Goal: Information Seeking & Learning: Learn about a topic

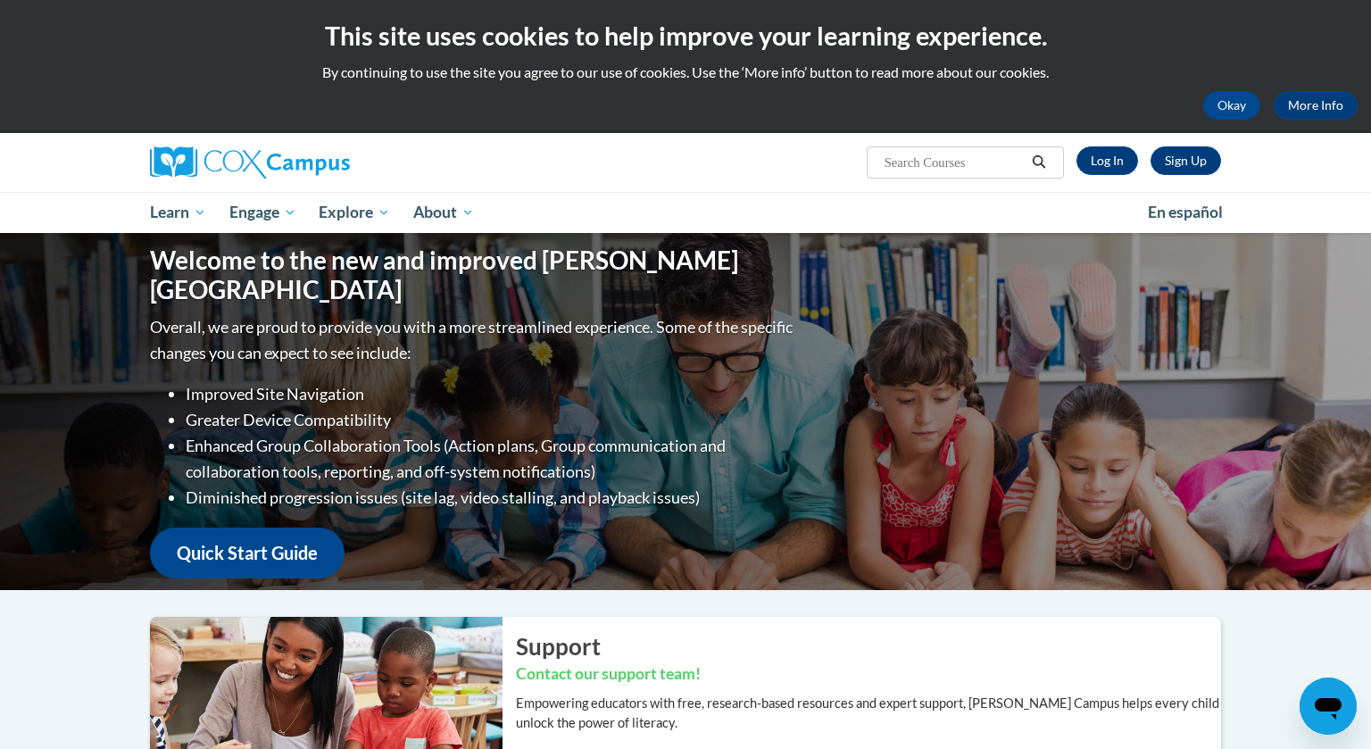
scroll to position [39, 0]
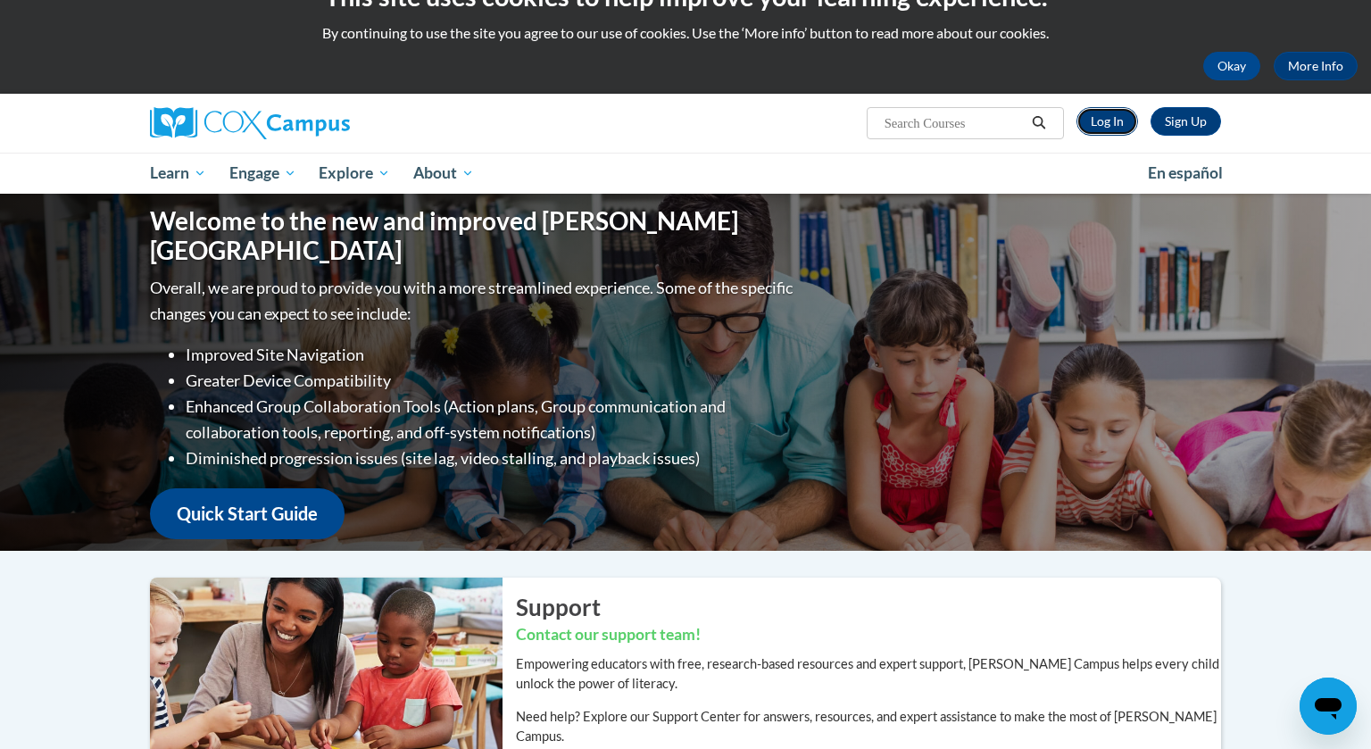
click at [1111, 123] on link "Log In" at bounding box center [1107, 121] width 62 height 29
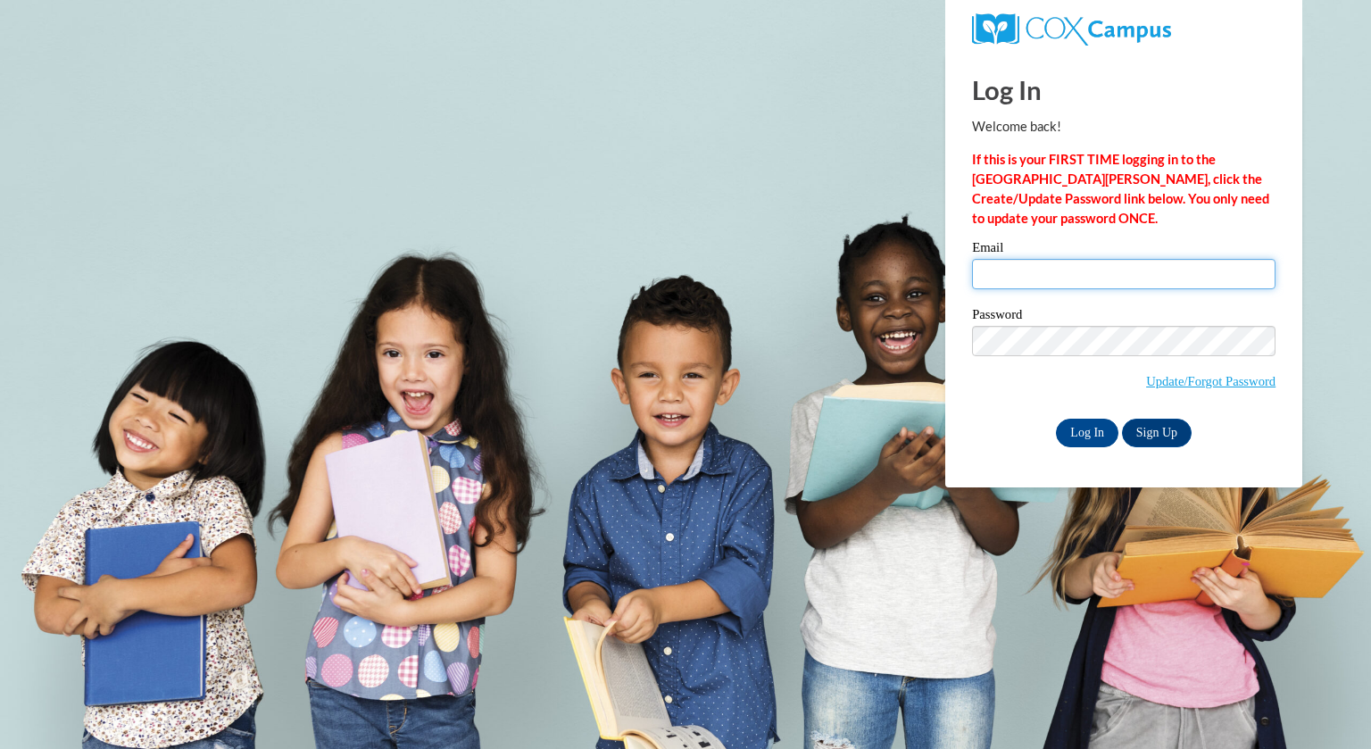
click at [1039, 273] on input "Email" at bounding box center [1123, 274] width 303 height 30
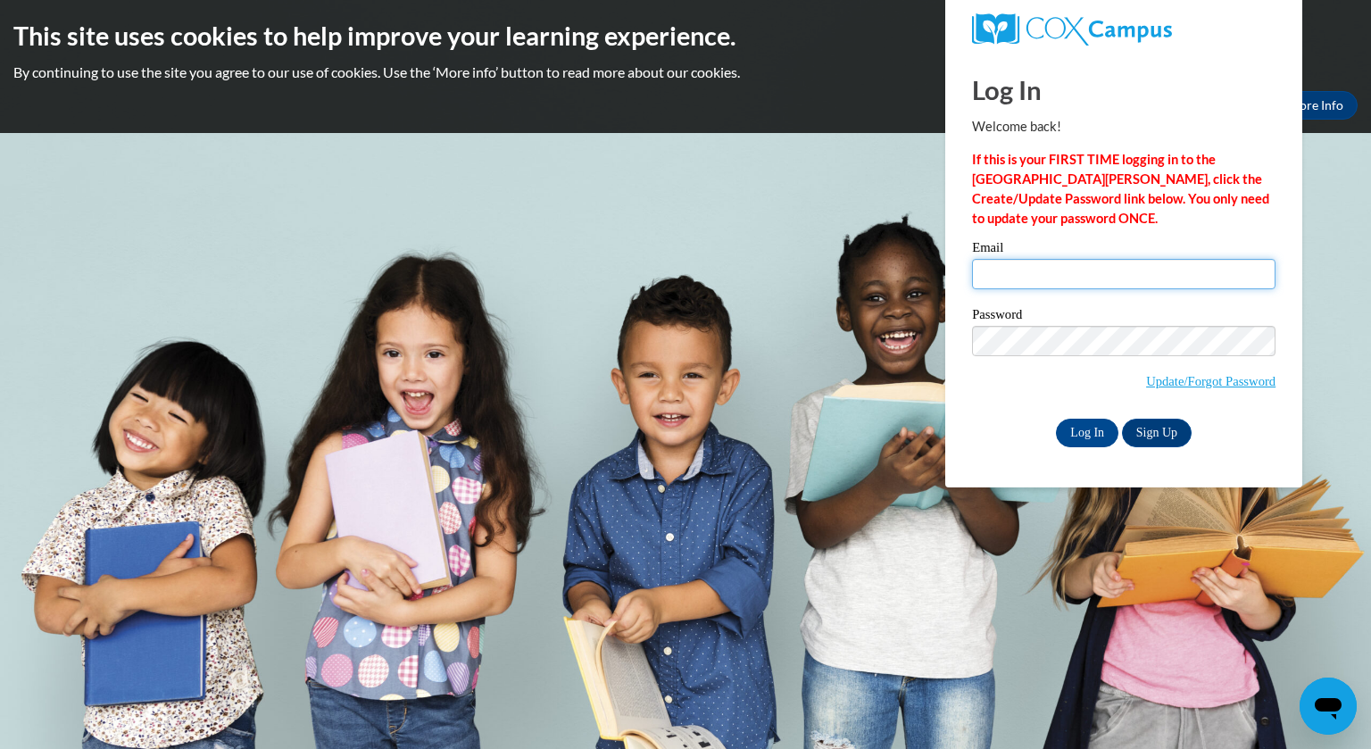
type input "brogan@whitnall.com"
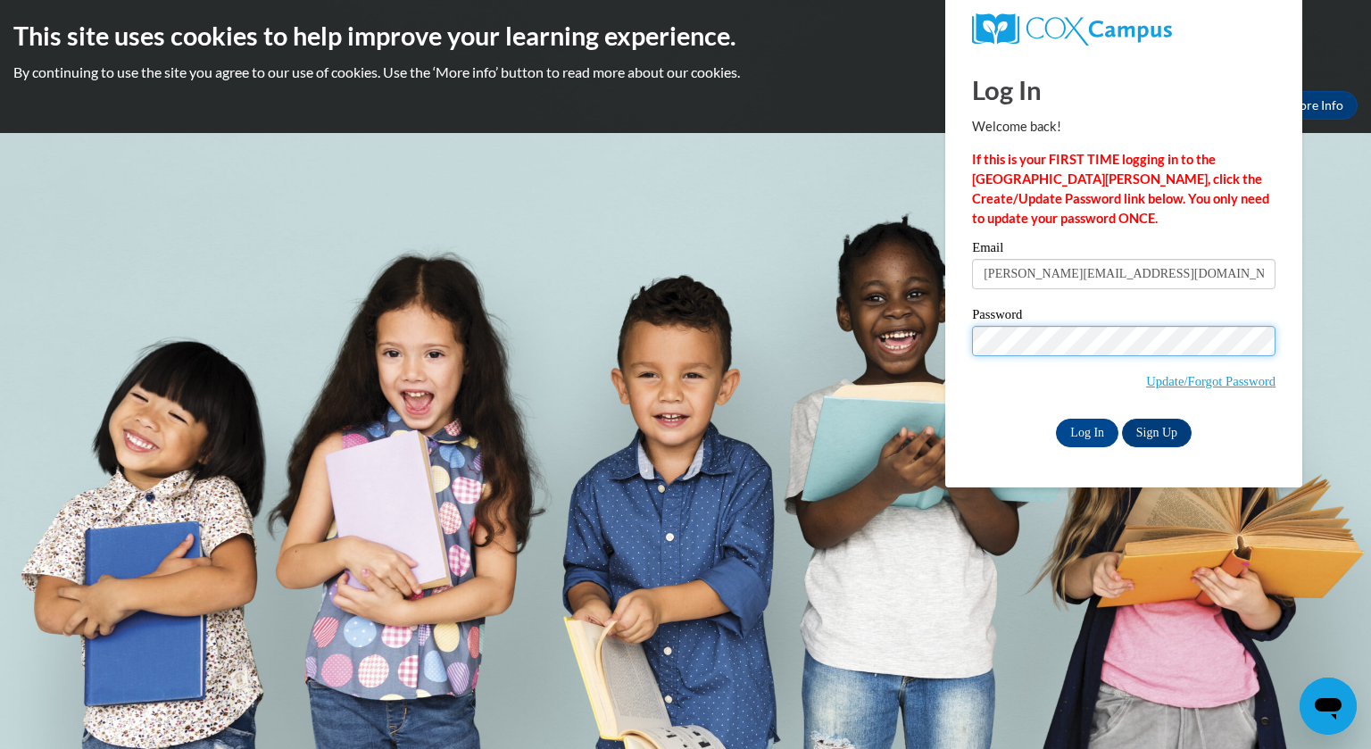
click at [1056, 419] on input "Log In" at bounding box center [1087, 433] width 62 height 29
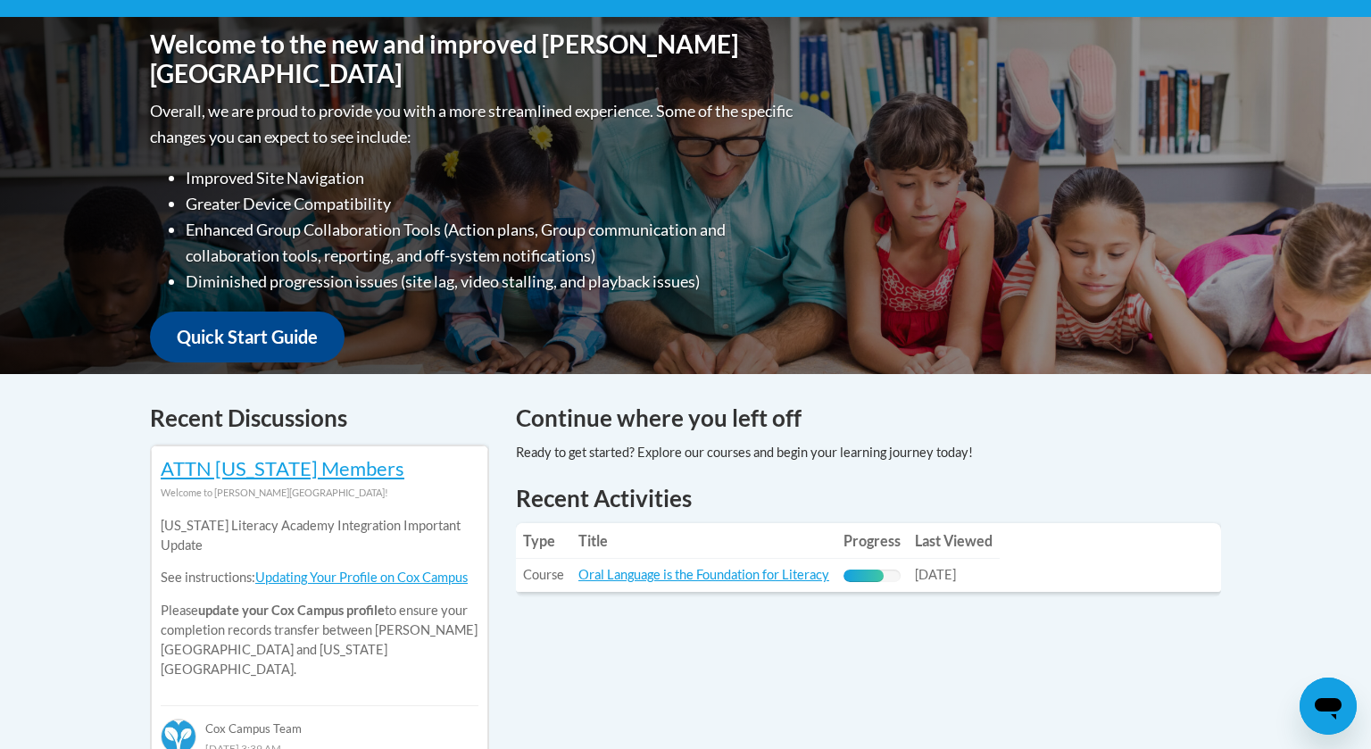
scroll to position [386, 0]
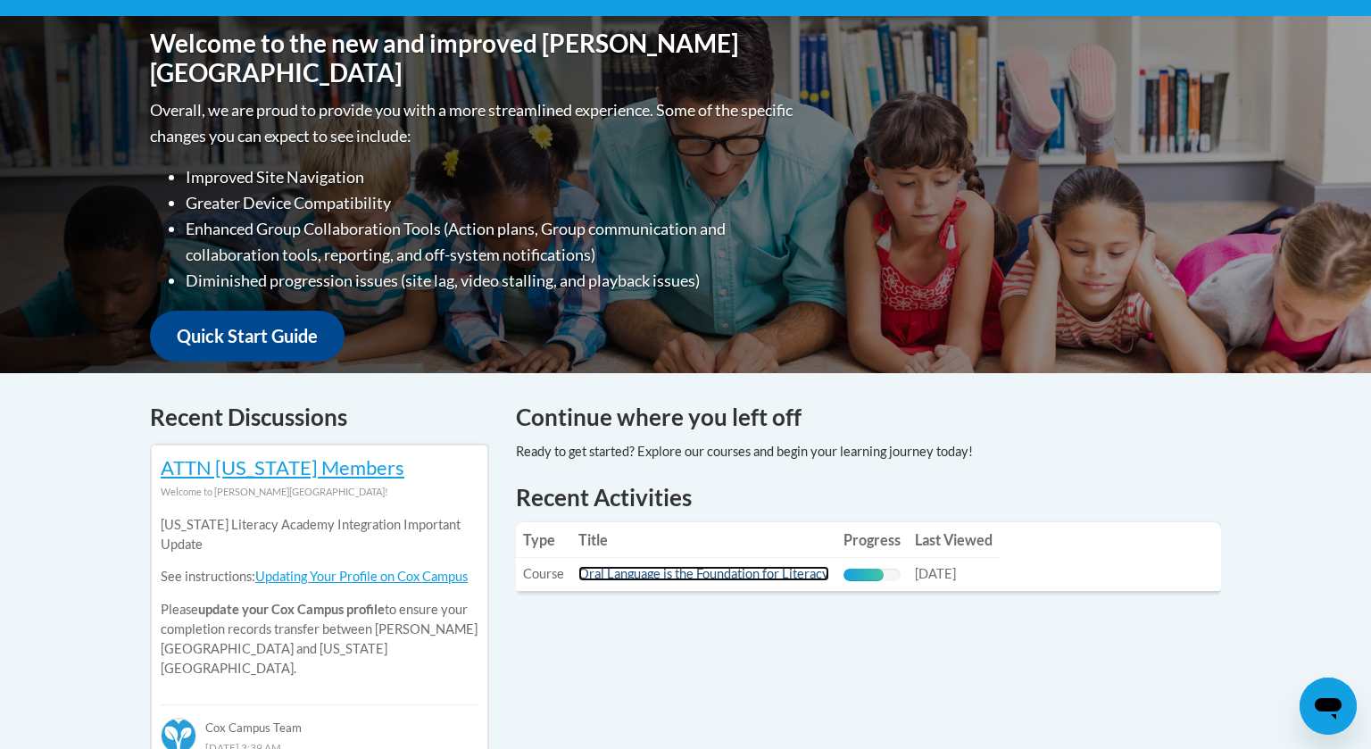
click at [745, 577] on link "Oral Language is the Foundation for Literacy" at bounding box center [703, 573] width 251 height 15
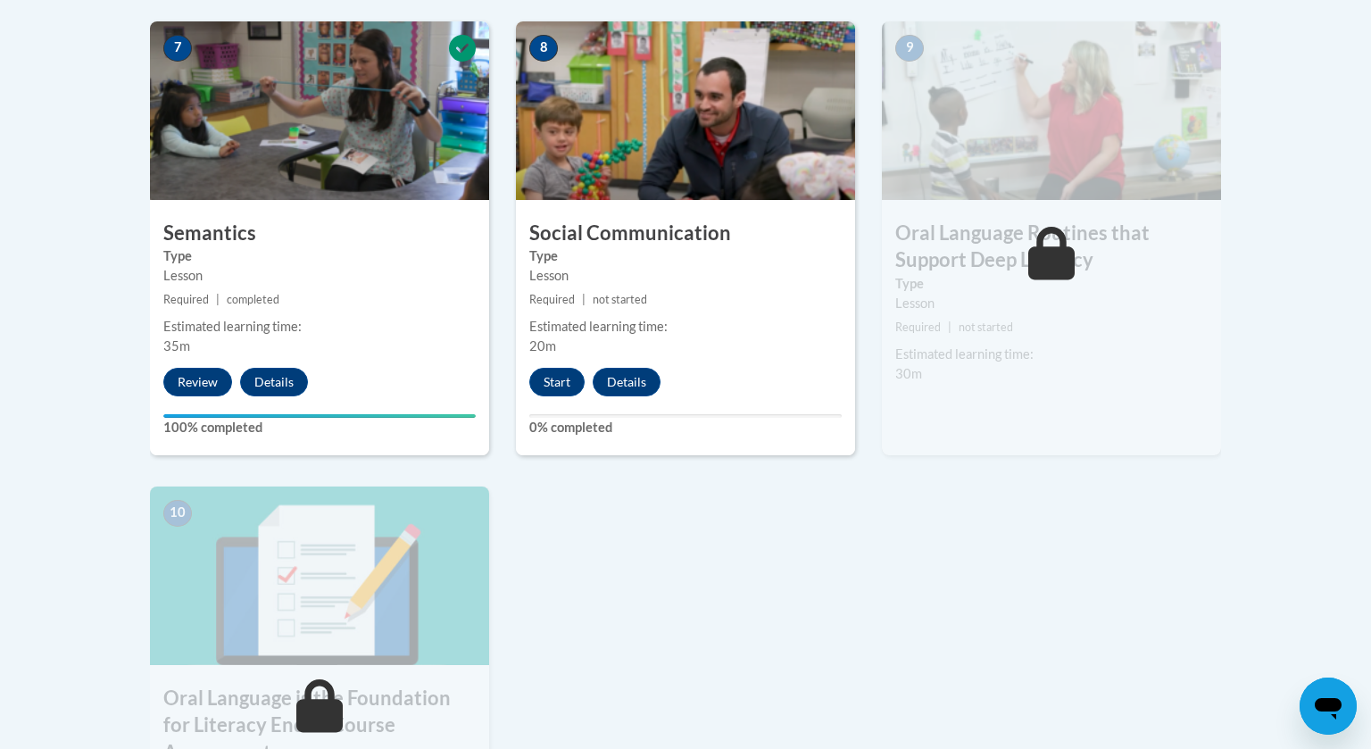
scroll to position [1563, 0]
click at [566, 383] on button "Start" at bounding box center [556, 383] width 55 height 29
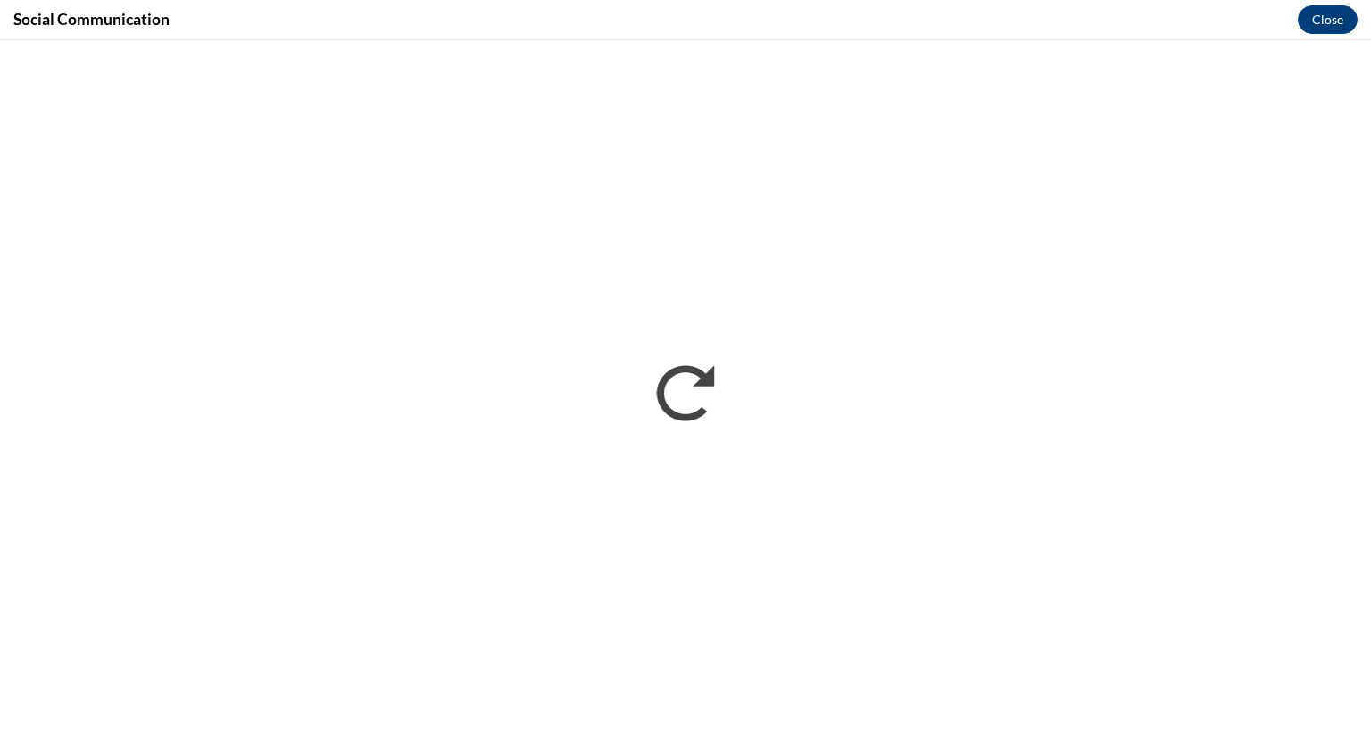
scroll to position [0, 0]
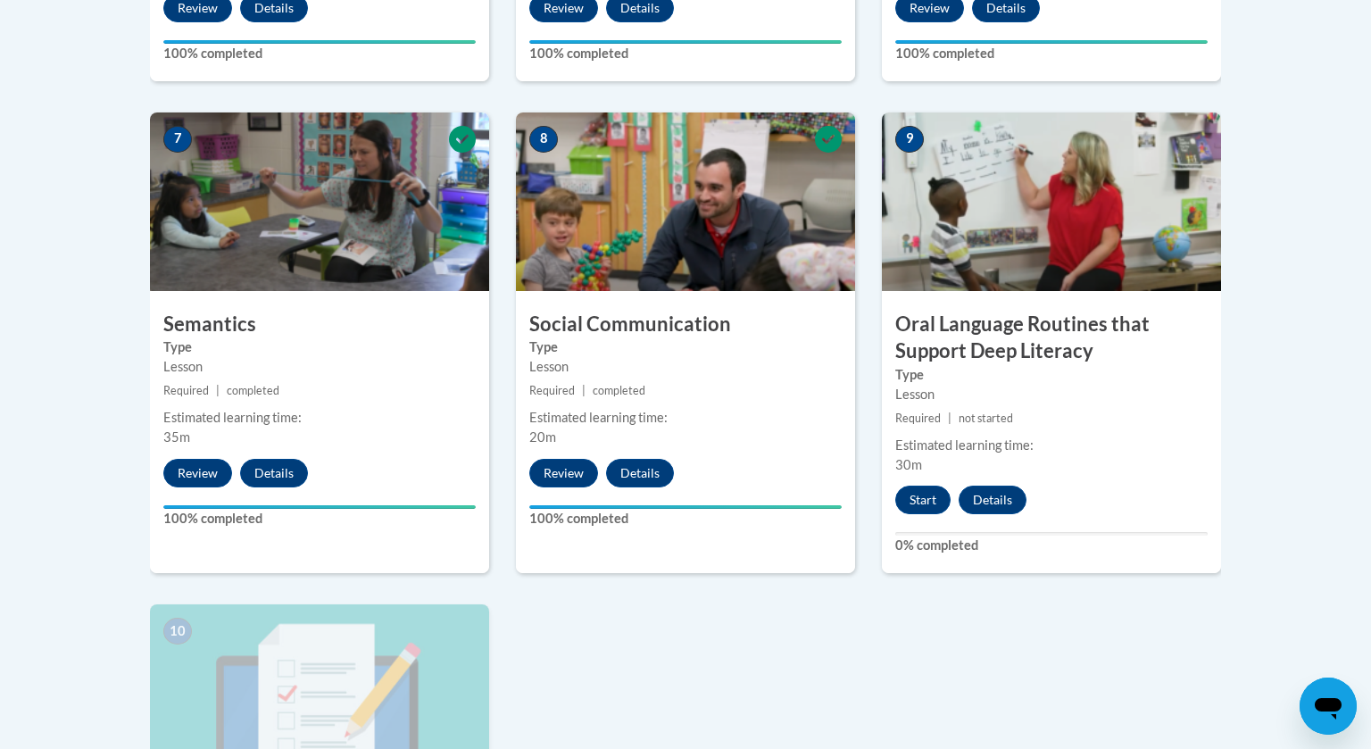
scroll to position [1480, 0]
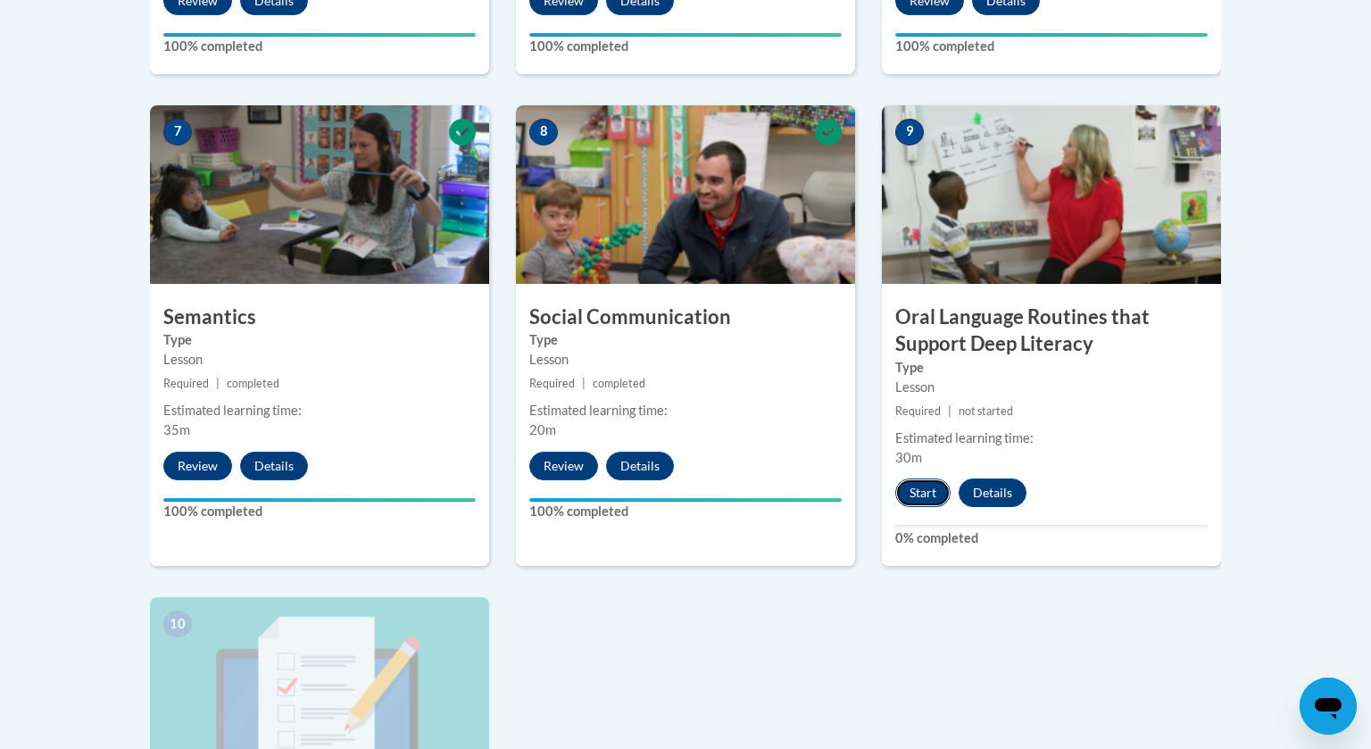
click at [929, 487] on button "Start" at bounding box center [922, 492] width 55 height 29
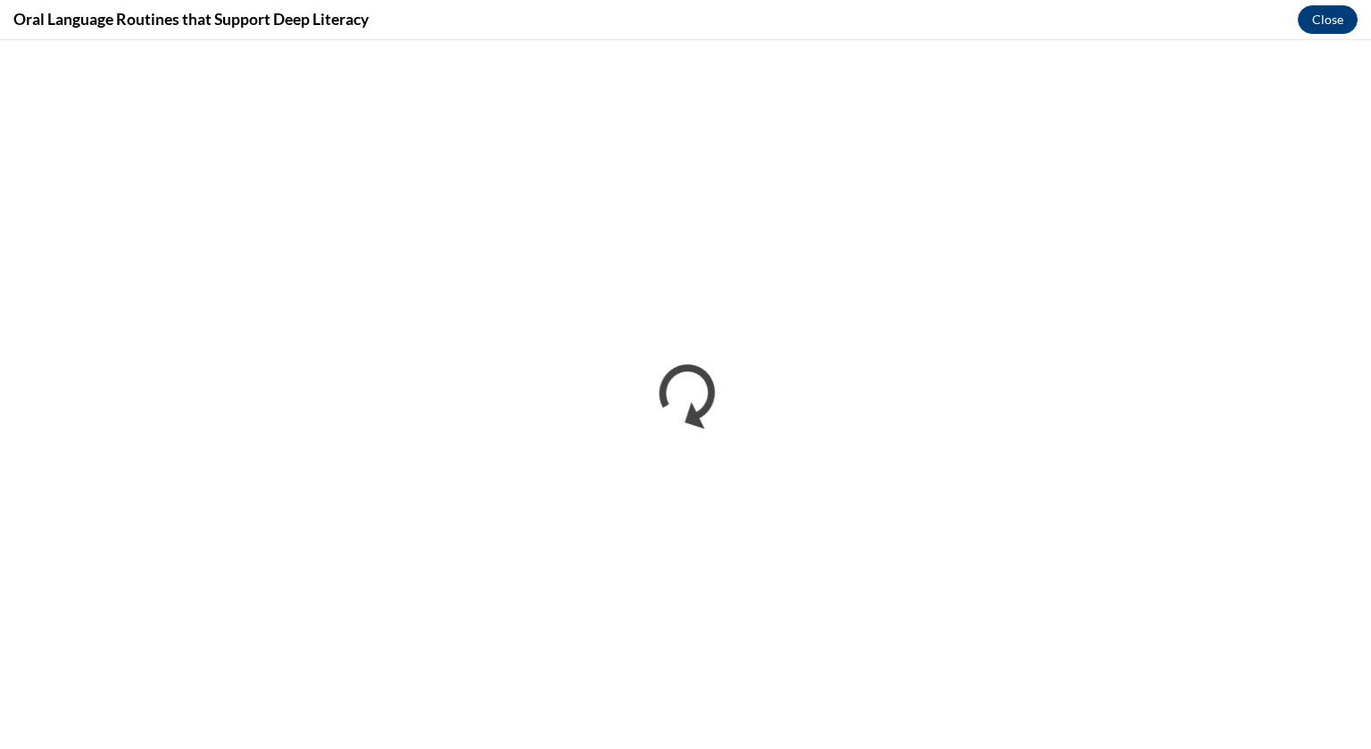
scroll to position [0, 0]
